Goal: Task Accomplishment & Management: Complete application form

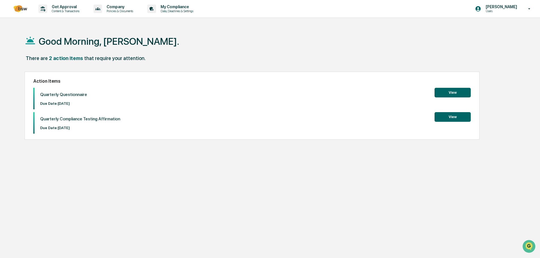
click at [448, 91] on button "View" at bounding box center [453, 93] width 36 height 10
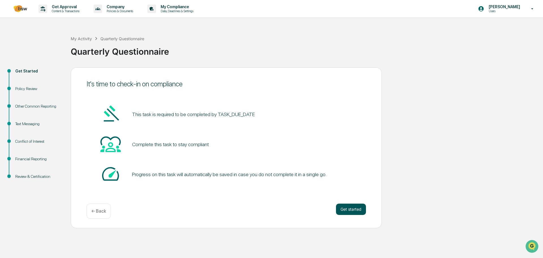
click at [353, 210] on button "Get started" at bounding box center [351, 208] width 30 height 11
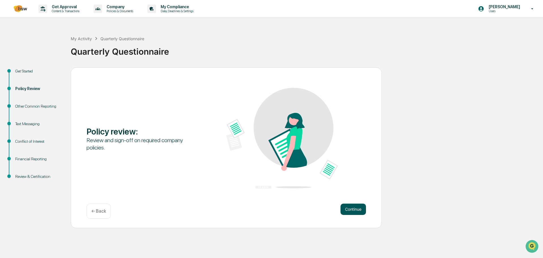
click at [352, 210] on button "Continue" at bounding box center [352, 208] width 25 height 11
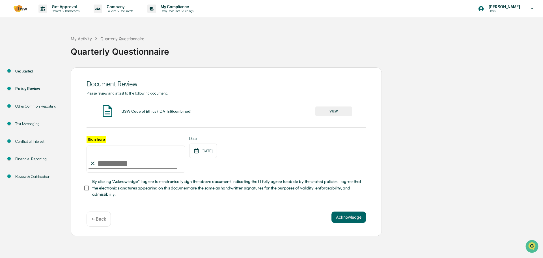
click at [330, 111] on button "VIEW" at bounding box center [333, 111] width 37 height 10
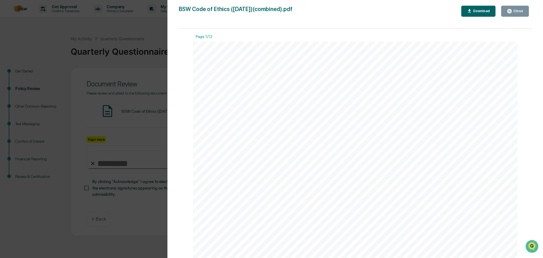
click at [487, 9] on div "Download" at bounding box center [481, 11] width 18 height 4
click at [513, 15] on button "Close" at bounding box center [515, 11] width 28 height 11
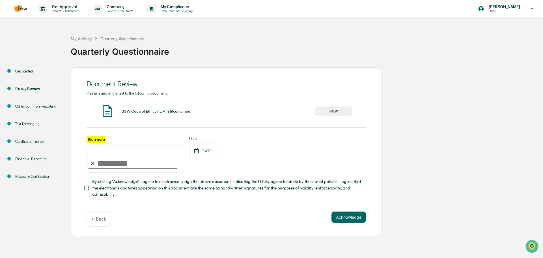
click at [106, 162] on input "Sign here" at bounding box center [136, 158] width 99 height 27
type input "**********"
click at [351, 218] on button "Acknowledge" at bounding box center [348, 216] width 34 height 11
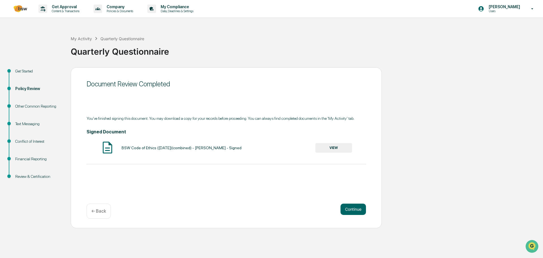
click at [327, 146] on button "VIEW" at bounding box center [333, 148] width 37 height 10
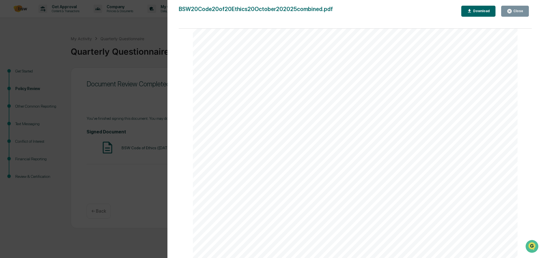
scroll to position [5424, 0]
click at [508, 12] on icon "button" at bounding box center [509, 10] width 5 height 5
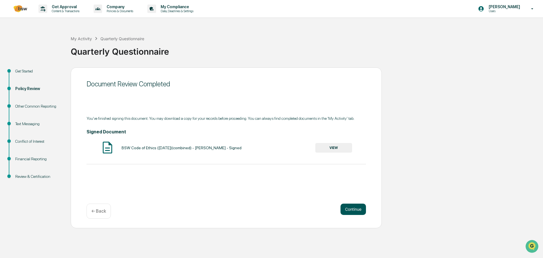
click at [345, 212] on button "Continue" at bounding box center [352, 208] width 25 height 11
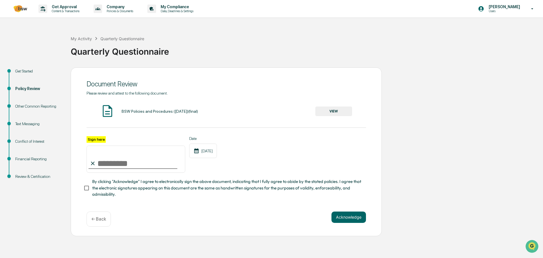
click at [328, 113] on button "VIEW" at bounding box center [333, 111] width 37 height 10
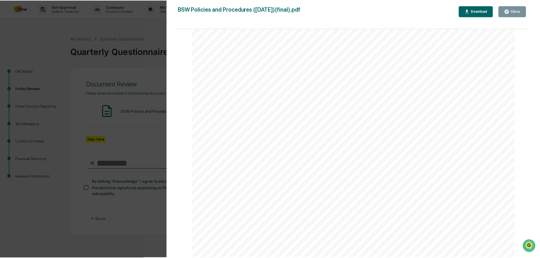
scroll to position [12917, 0]
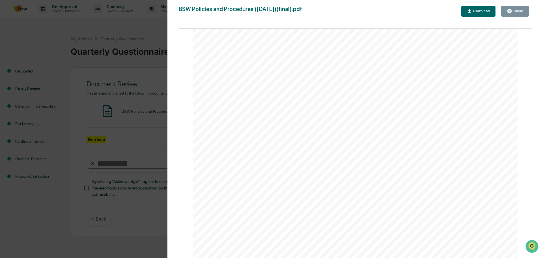
click at [517, 13] on div "Close" at bounding box center [515, 10] width 16 height 5
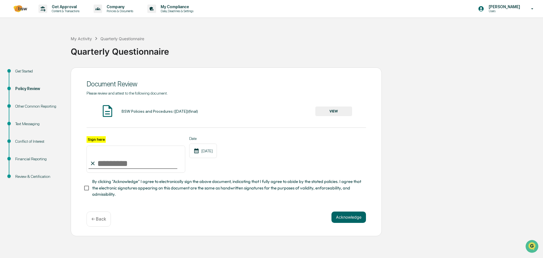
click at [124, 158] on input "Sign here" at bounding box center [136, 158] width 99 height 27
type input "**********"
click at [346, 216] on button "Acknowledge" at bounding box center [348, 216] width 34 height 11
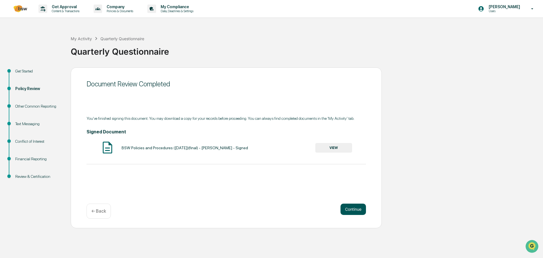
click at [356, 206] on button "Continue" at bounding box center [352, 208] width 25 height 11
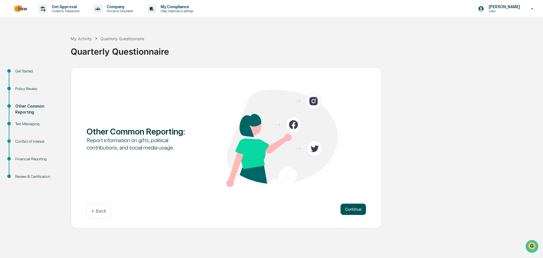
click at [356, 206] on button "Continue" at bounding box center [352, 208] width 25 height 11
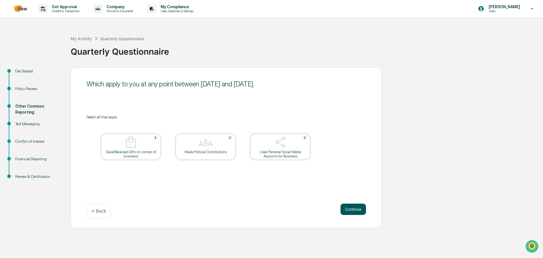
click at [345, 210] on button "Continue" at bounding box center [352, 208] width 25 height 11
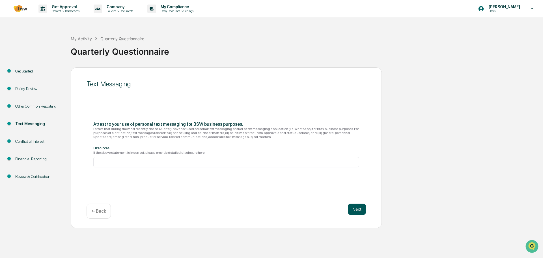
click at [357, 211] on button "Next" at bounding box center [357, 208] width 18 height 11
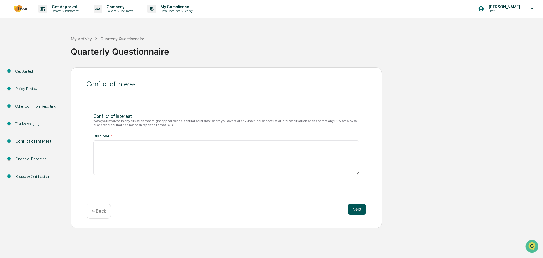
click at [363, 207] on button "Next" at bounding box center [357, 208] width 18 height 11
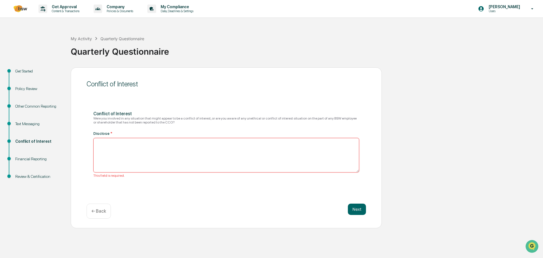
click at [235, 152] on textarea at bounding box center [226, 155] width 266 height 34
type textarea "**"
click at [202, 131] on div "Conflict of Interest Were you involved in any situation that might appear to be…" at bounding box center [226, 144] width 266 height 66
click at [355, 208] on button "Next" at bounding box center [357, 208] width 18 height 11
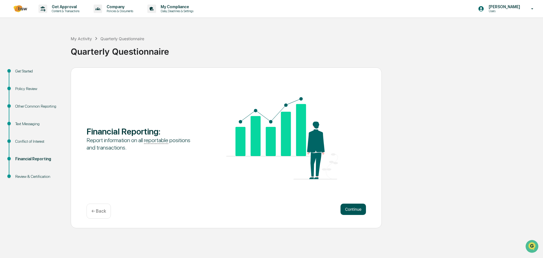
click at [349, 208] on button "Continue" at bounding box center [352, 208] width 25 height 11
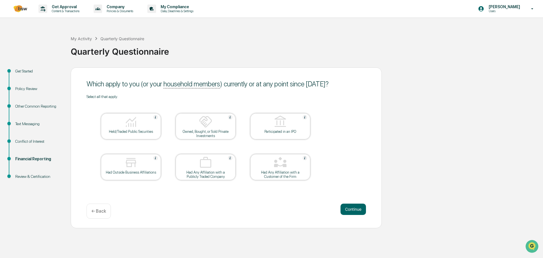
click at [126, 134] on div "Held/Traded Public Securities" at bounding box center [131, 126] width 60 height 26
click at [150, 120] on div at bounding box center [131, 122] width 57 height 14
click at [129, 121] on img at bounding box center [131, 122] width 14 height 14
click at [346, 211] on button "Continue" at bounding box center [352, 208] width 25 height 11
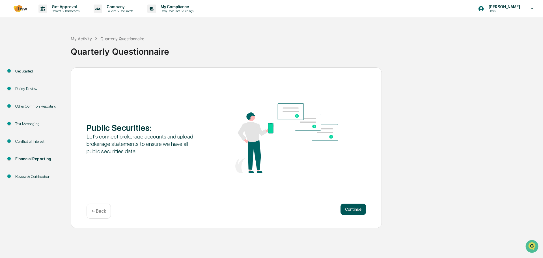
click at [347, 211] on button "Continue" at bounding box center [352, 208] width 25 height 11
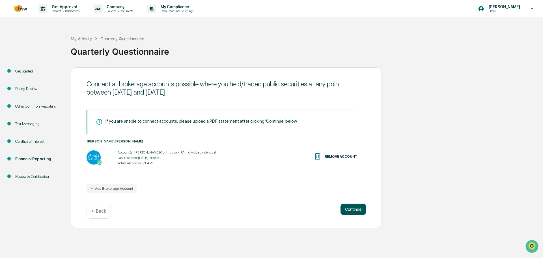
click at [353, 208] on button "Continue" at bounding box center [352, 208] width 25 height 11
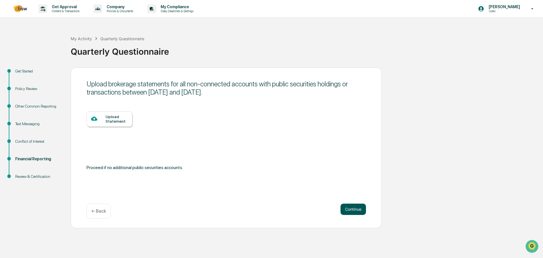
click at [353, 208] on button "Continue" at bounding box center [352, 208] width 25 height 11
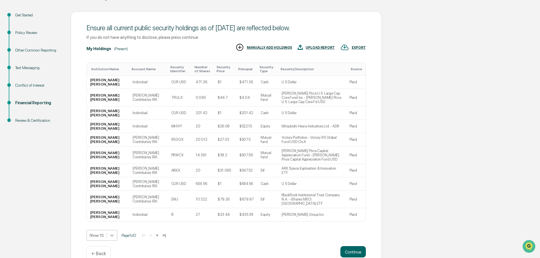
scroll to position [76, 0]
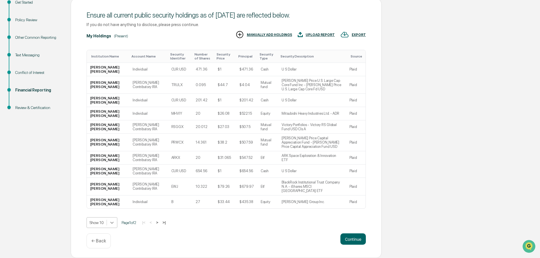
click at [114, 219] on body "Get Approval Content & Transactions Company Policies & Documents My Compliance …" at bounding box center [270, 94] width 540 height 326
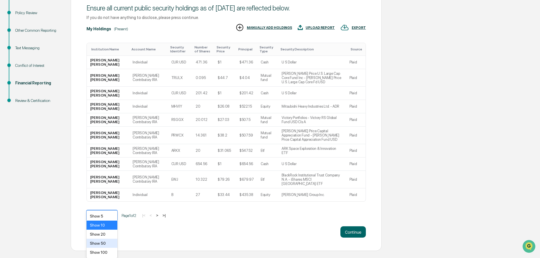
click at [104, 245] on div "Show 50" at bounding box center [102, 242] width 31 height 9
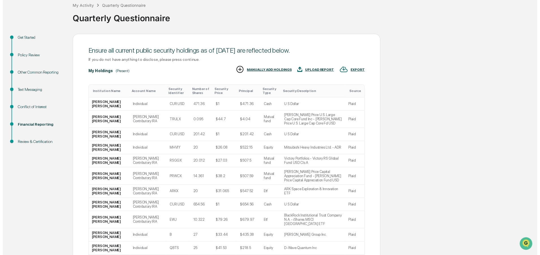
scroll to position [162, 0]
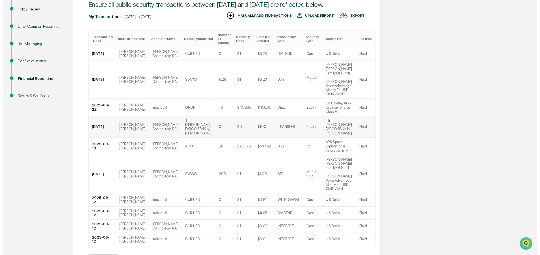
scroll to position [107, 0]
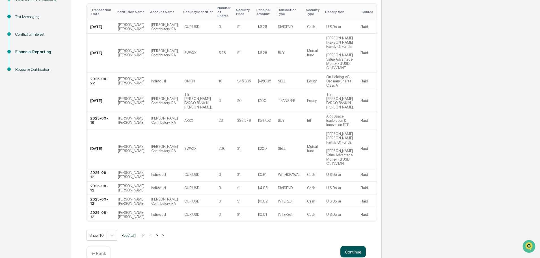
click at [349, 246] on button "Continue" at bounding box center [352, 251] width 25 height 11
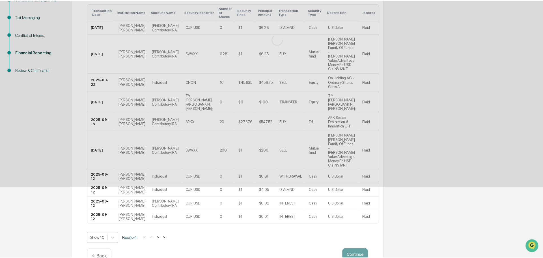
scroll to position [0, 0]
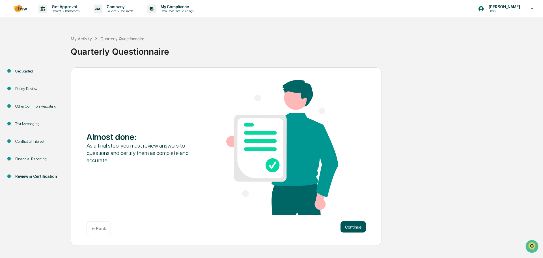
click at [346, 226] on button "Continue" at bounding box center [352, 226] width 25 height 11
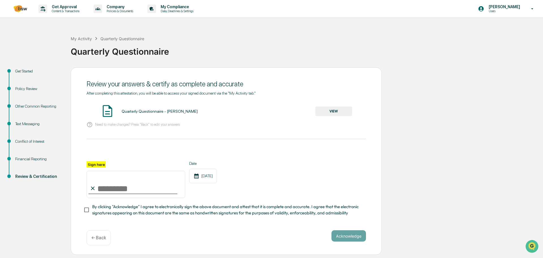
click at [324, 111] on button "VIEW" at bounding box center [333, 111] width 37 height 10
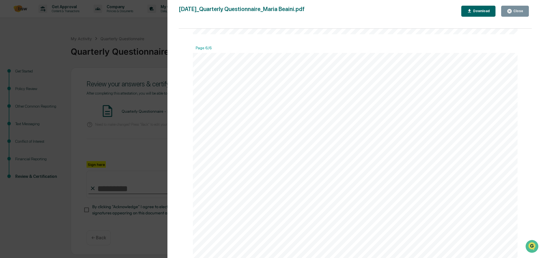
scroll to position [2348, 0]
click at [510, 10] on icon "button" at bounding box center [509, 10] width 5 height 5
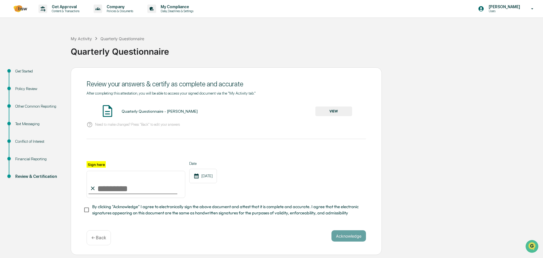
drag, startPoint x: 149, startPoint y: 189, endPoint x: 117, endPoint y: 192, distance: 31.9
click at [149, 189] on input "Sign here" at bounding box center [136, 183] width 99 height 27
type input "**********"
click at [353, 240] on button "Acknowledge" at bounding box center [348, 235] width 34 height 11
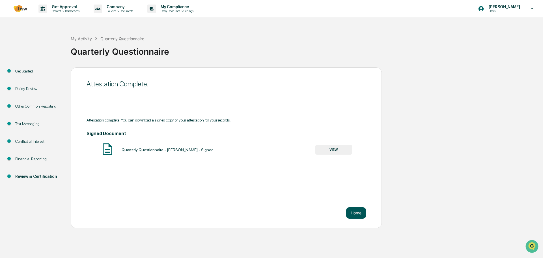
click at [359, 210] on button "Home" at bounding box center [356, 212] width 20 height 11
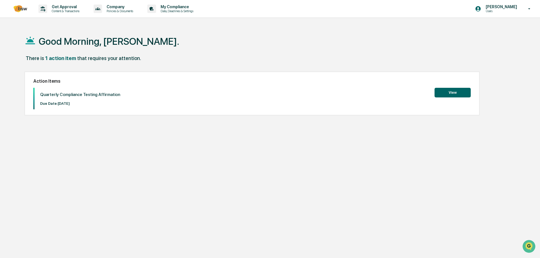
click at [453, 91] on button "View" at bounding box center [453, 93] width 36 height 10
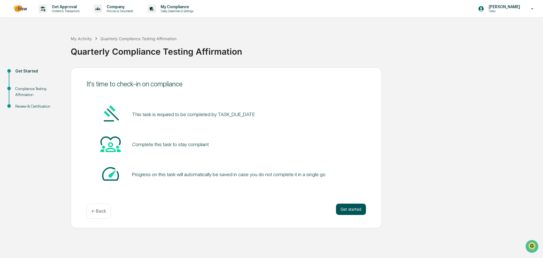
click at [349, 209] on button "Get started" at bounding box center [351, 208] width 30 height 11
